Goal: Find specific page/section: Find specific page/section

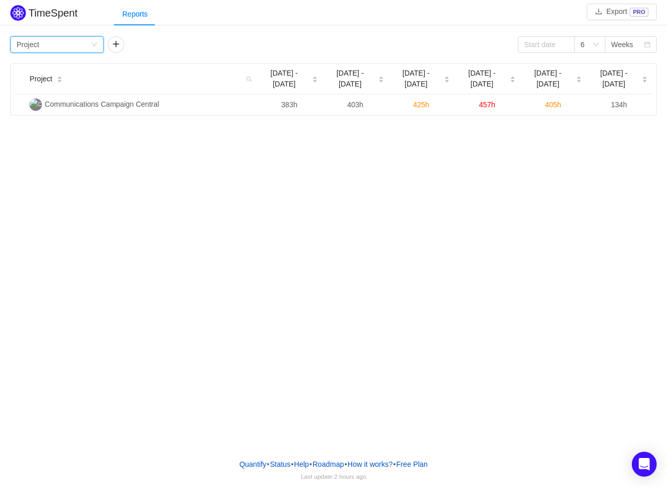
click at [78, 46] on div "Group by Project" at bounding box center [54, 45] width 74 height 16
click at [28, 134] on li "Person" at bounding box center [56, 131] width 93 height 17
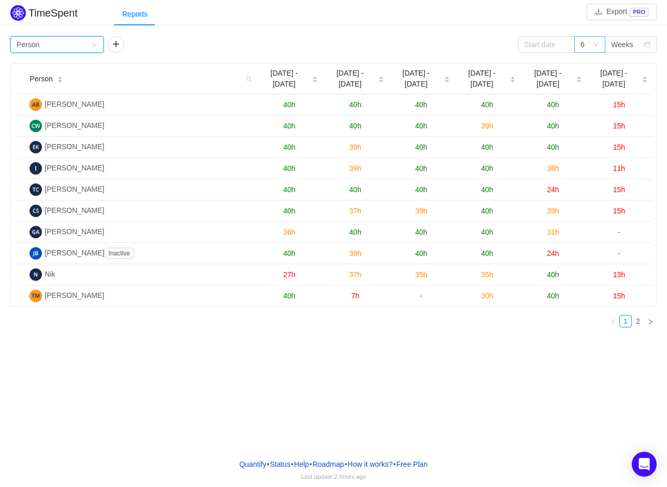
click at [600, 44] on div "6" at bounding box center [589, 44] width 31 height 17
click at [605, 120] on li "12" at bounding box center [589, 114] width 31 height 17
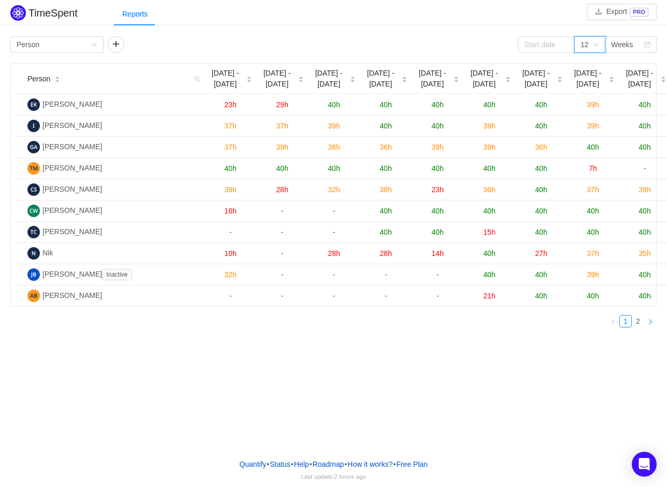
click at [650, 327] on link at bounding box center [650, 321] width 12 height 12
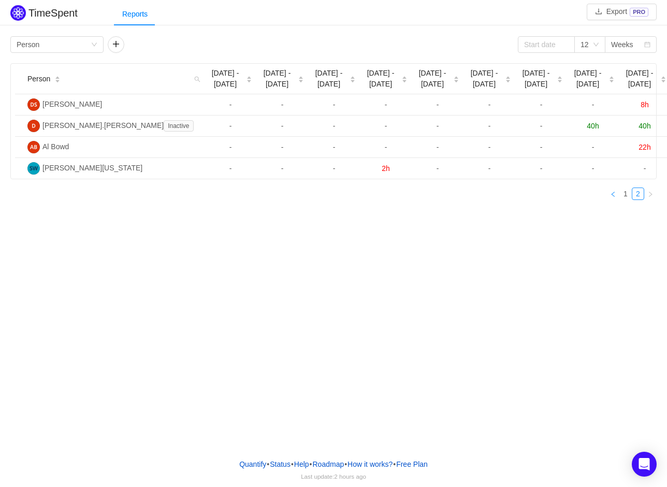
click at [616, 194] on link at bounding box center [613, 193] width 12 height 12
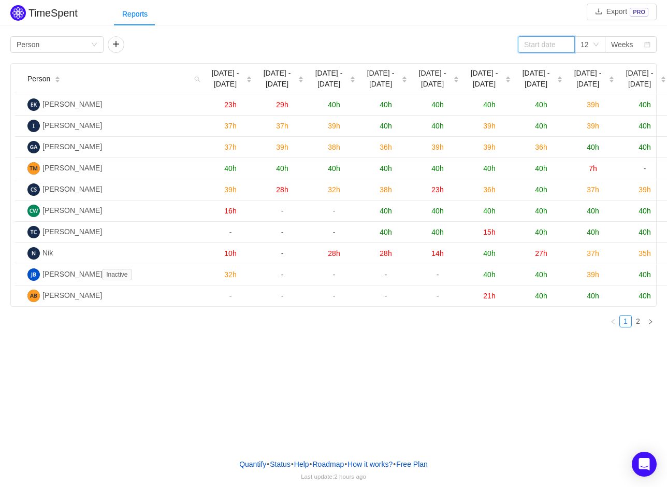
click at [559, 43] on input at bounding box center [546, 44] width 57 height 17
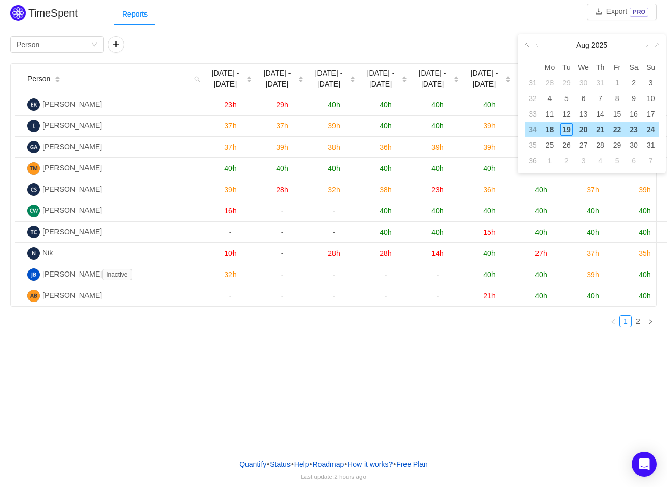
click at [526, 44] on link at bounding box center [528, 45] width 13 height 21
click at [529, 46] on link at bounding box center [528, 45] width 13 height 21
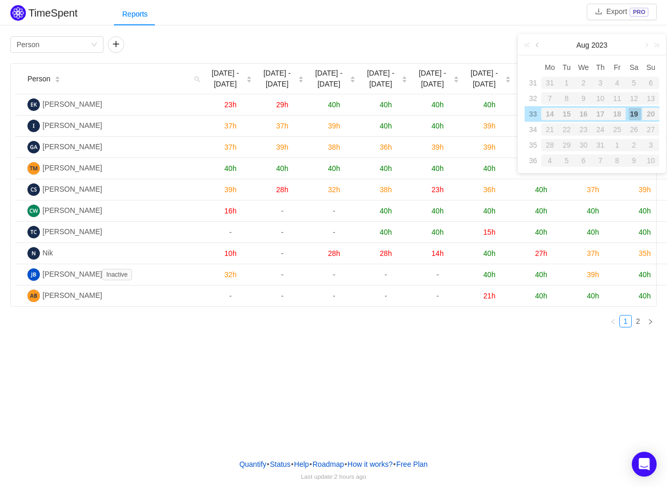
click at [536, 45] on link at bounding box center [537, 45] width 9 height 21
click at [530, 46] on link at bounding box center [528, 45] width 13 height 21
click at [657, 48] on link at bounding box center [654, 45] width 13 height 21
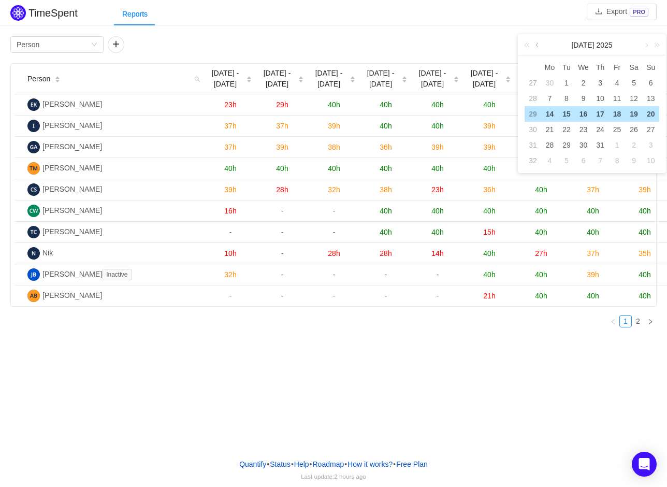
click at [533, 44] on link at bounding box center [537, 45] width 9 height 21
click at [533, 43] on link at bounding box center [537, 45] width 9 height 21
click at [564, 82] on div "1" at bounding box center [566, 83] width 12 height 12
type input "[DATE]"
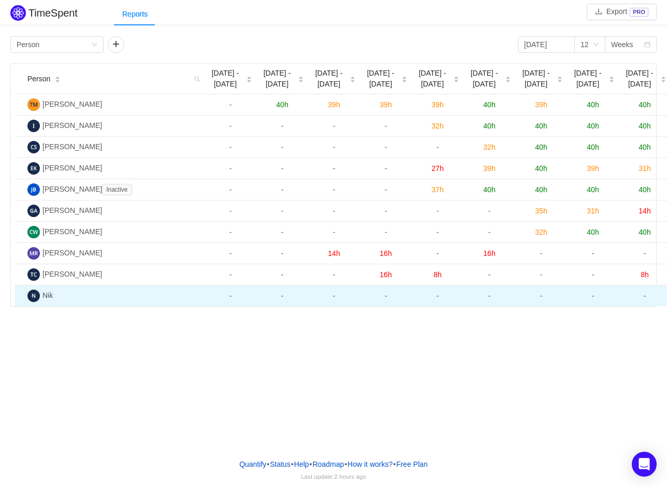
click at [568, 293] on td "-" at bounding box center [593, 295] width 52 height 21
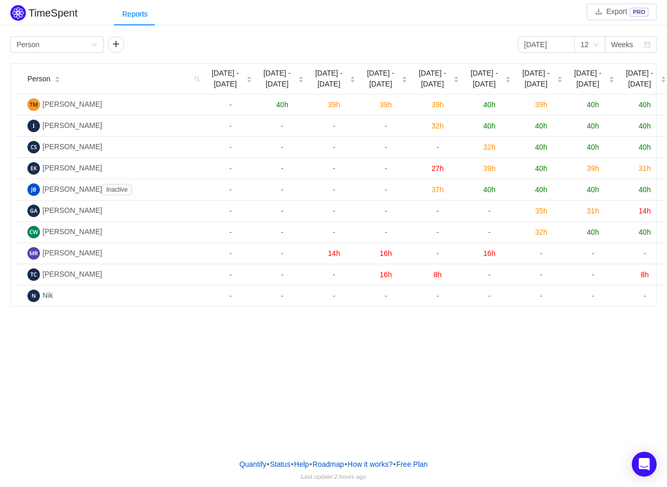
click at [377, 351] on div "TimeSpent Export PRO Reports Group by Person [DATE] 12 Weeks Person [DATE] - [D…" at bounding box center [333, 225] width 667 height 450
click at [598, 45] on icon "icon: down" at bounding box center [596, 44] width 6 height 6
click at [596, 45] on icon "icon: down" at bounding box center [596, 44] width 6 height 6
click at [562, 43] on icon "icon: close-circle" at bounding box center [564, 44] width 7 height 7
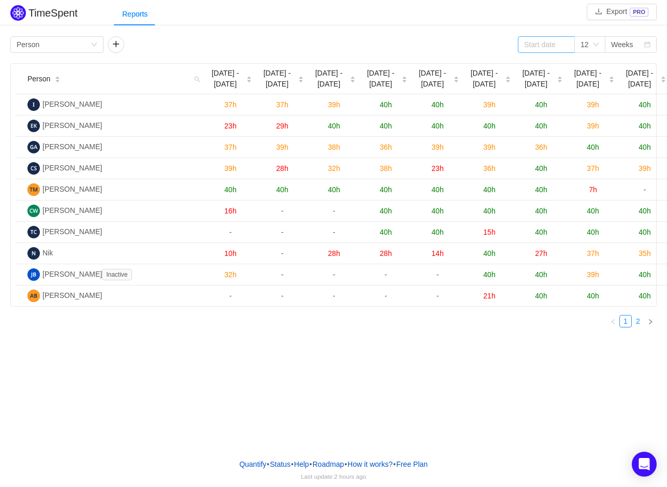
click at [639, 325] on link "2" at bounding box center [637, 320] width 11 height 11
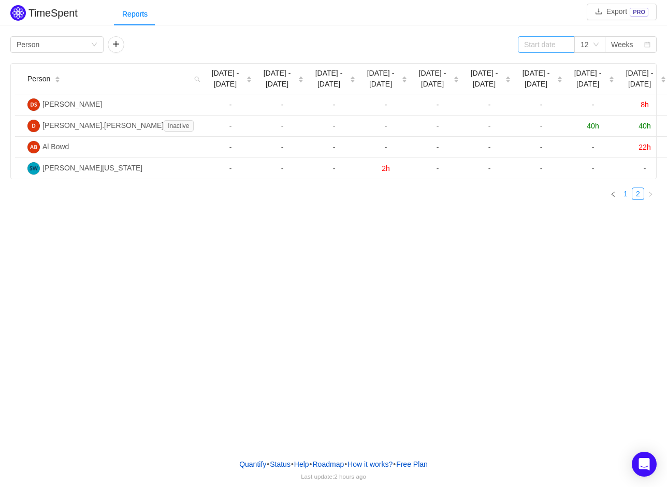
click at [629, 192] on link "1" at bounding box center [625, 193] width 11 height 11
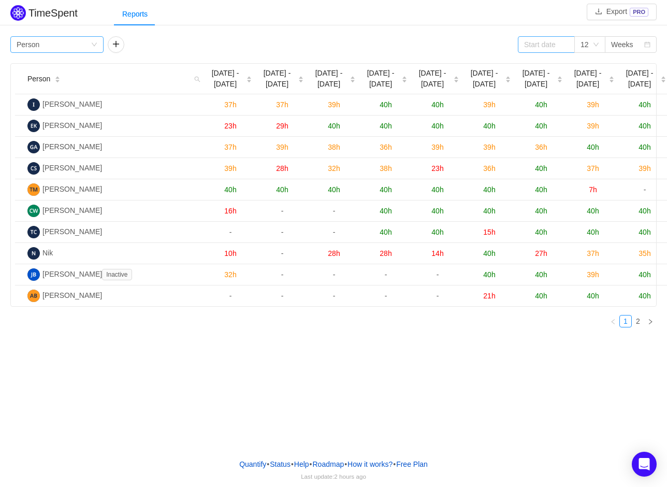
click at [70, 38] on div "Group by Person" at bounding box center [54, 45] width 74 height 16
click at [220, 42] on div "Group by Person 12 Weeks" at bounding box center [333, 44] width 646 height 17
click at [99, 49] on div "Group by Person" at bounding box center [56, 44] width 93 height 17
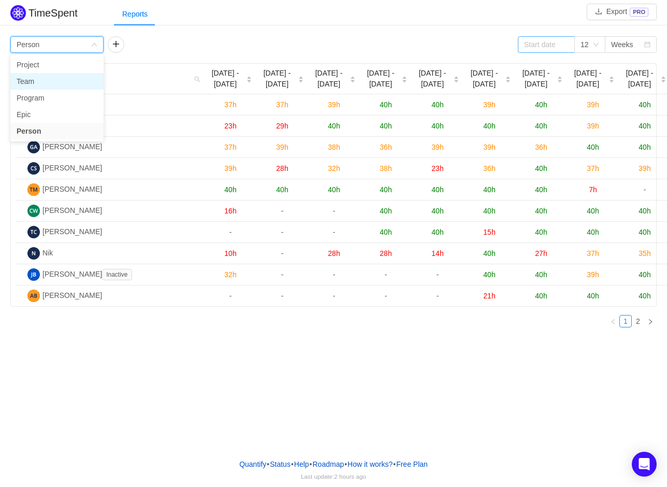
click at [41, 82] on li "Team" at bounding box center [56, 81] width 93 height 17
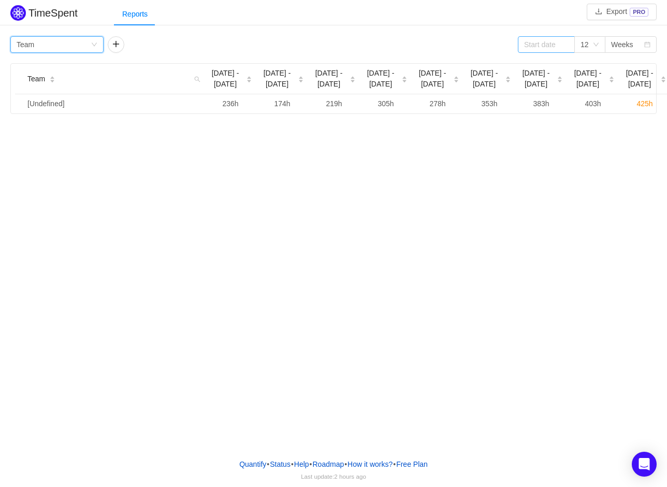
click at [82, 45] on div "Group by Team" at bounding box center [54, 45] width 74 height 16
click at [41, 101] on li "Program" at bounding box center [56, 98] width 93 height 17
